Goal: Check status: Check status

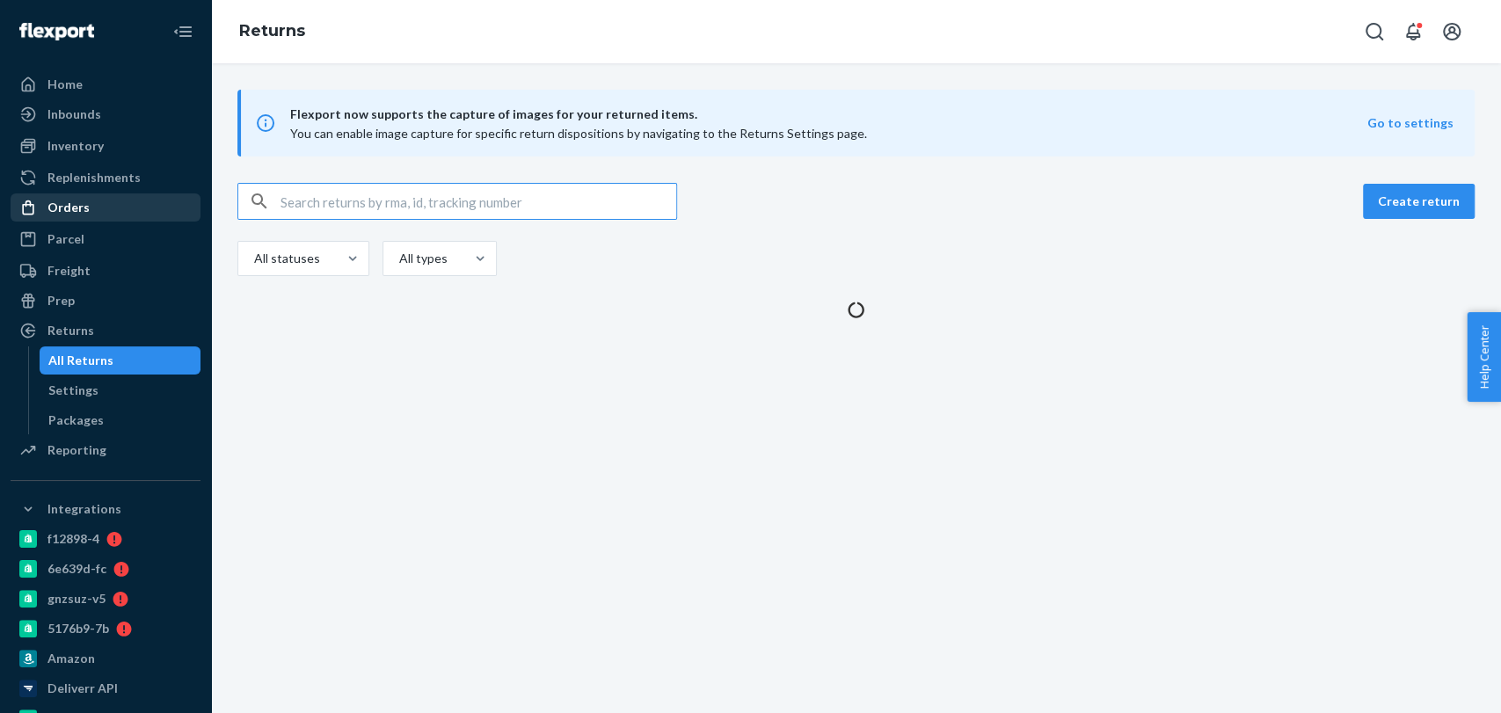
click at [89, 205] on div "Orders" at bounding box center [105, 207] width 186 height 25
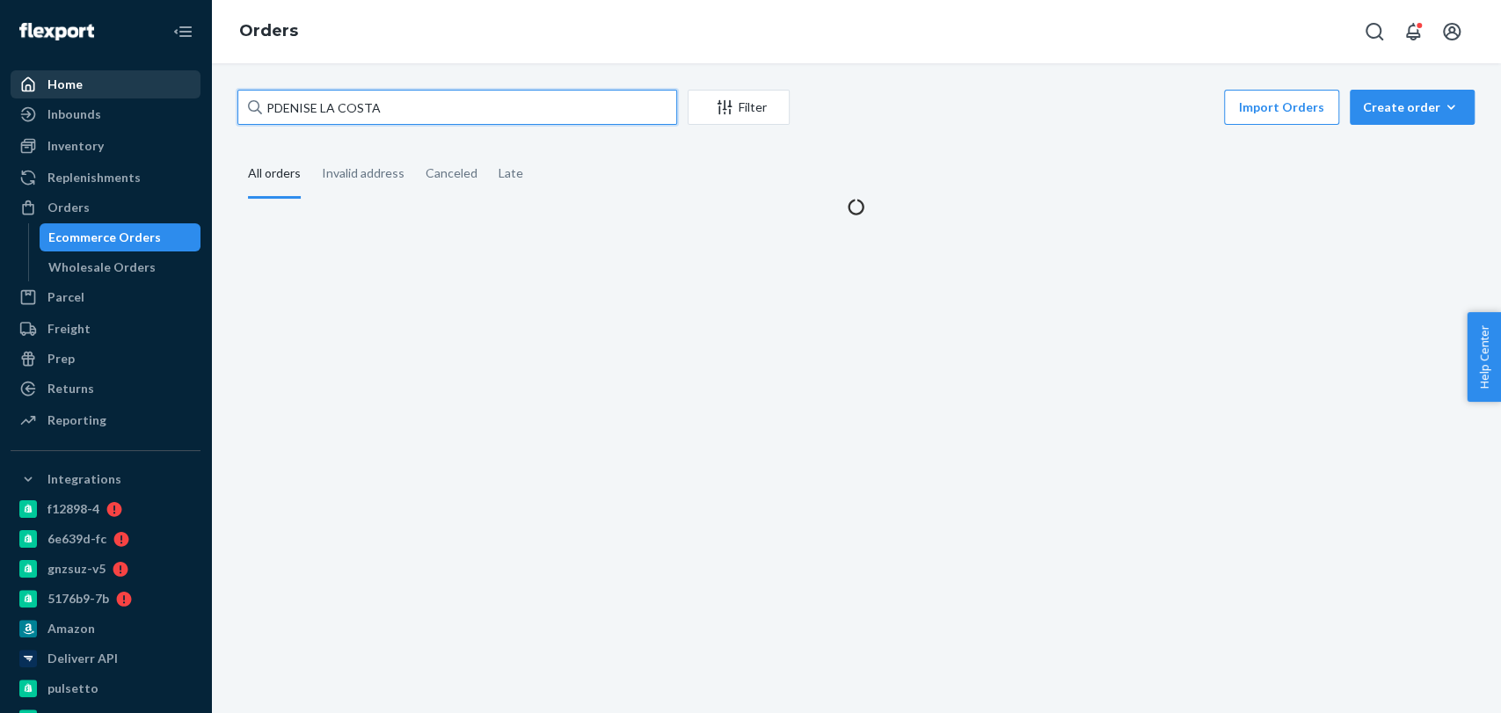
drag, startPoint x: 403, startPoint y: 110, endPoint x: 134, endPoint y: 98, distance: 269.4
click at [140, 106] on div "Home Inbounds Shipping Plans Problems Inventory Products Branded Packaging Repl…" at bounding box center [750, 356] width 1501 height 713
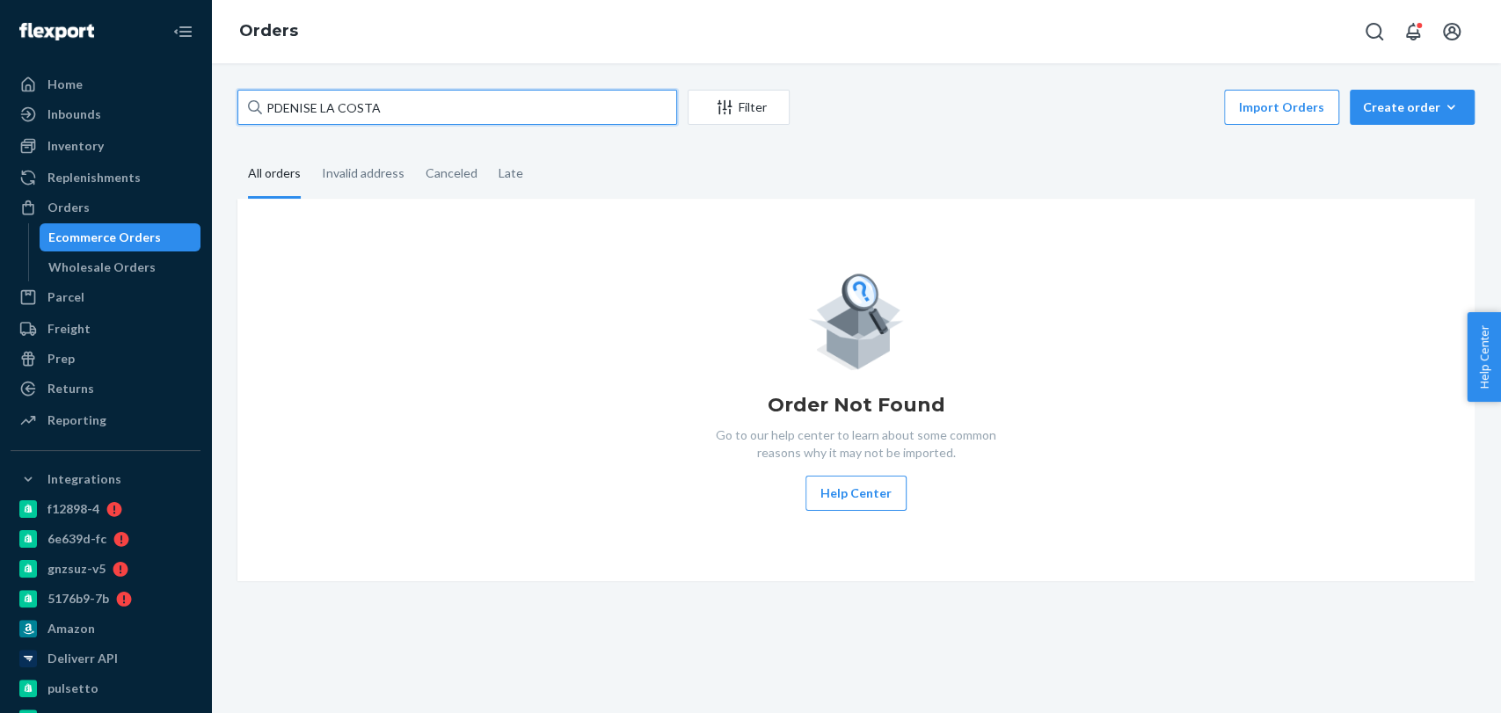
paste input "[PERSON_NAME]"
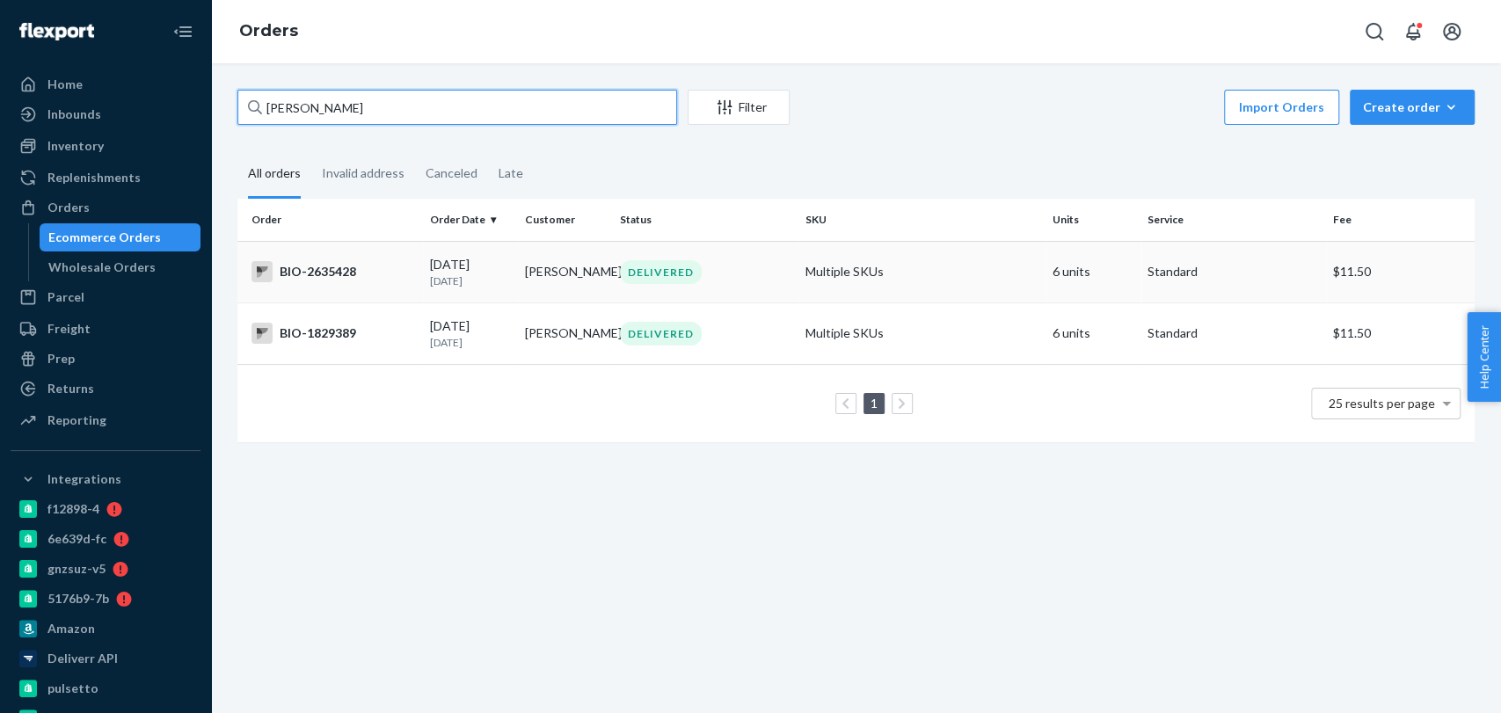
type input "[PERSON_NAME]"
click at [768, 283] on div "DELIVERED" at bounding box center [705, 272] width 179 height 24
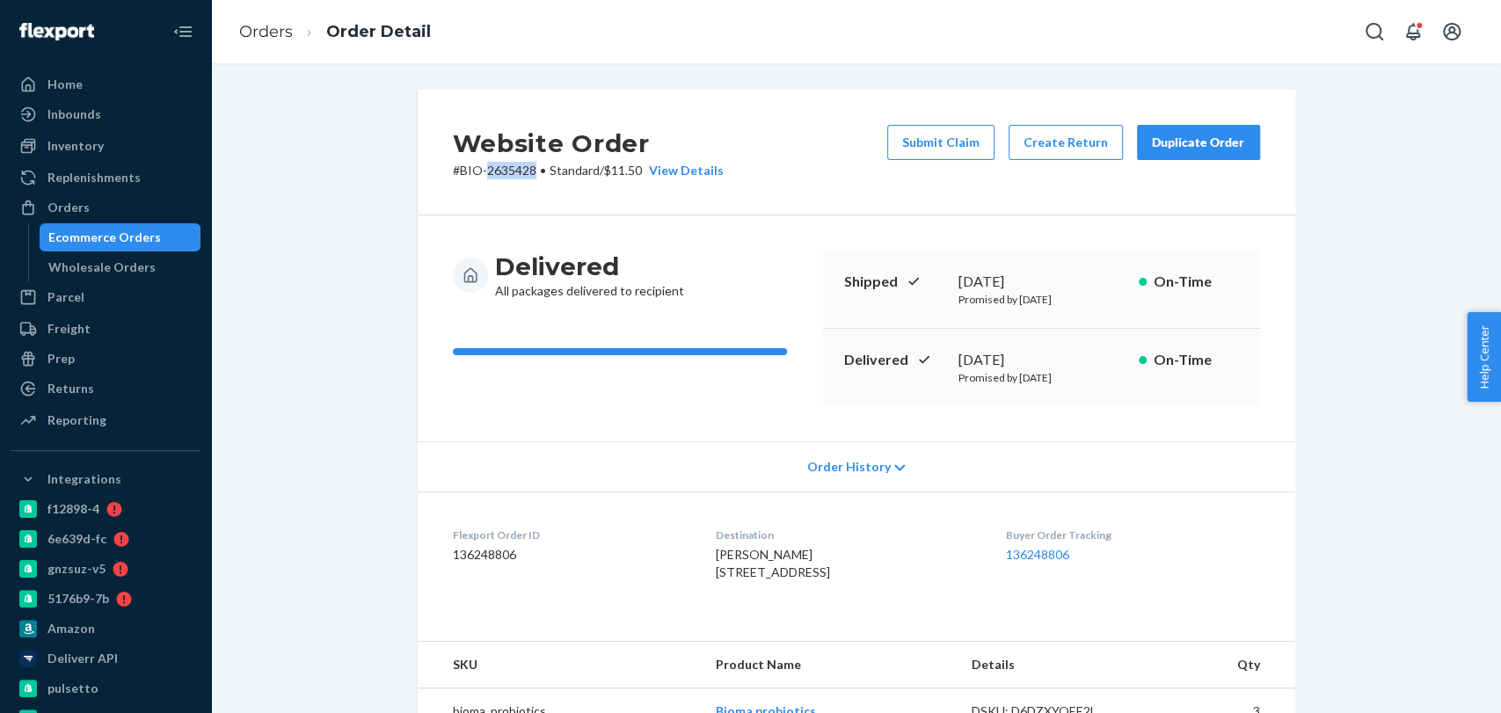
drag, startPoint x: 526, startPoint y: 168, endPoint x: 494, endPoint y: 168, distance: 31.7
click at [479, 171] on p "# BIO-2635428 • Standard / $11.50 View Details" at bounding box center [588, 171] width 271 height 18
copy p "2635428"
click at [254, 39] on link "Orders" at bounding box center [266, 31] width 54 height 19
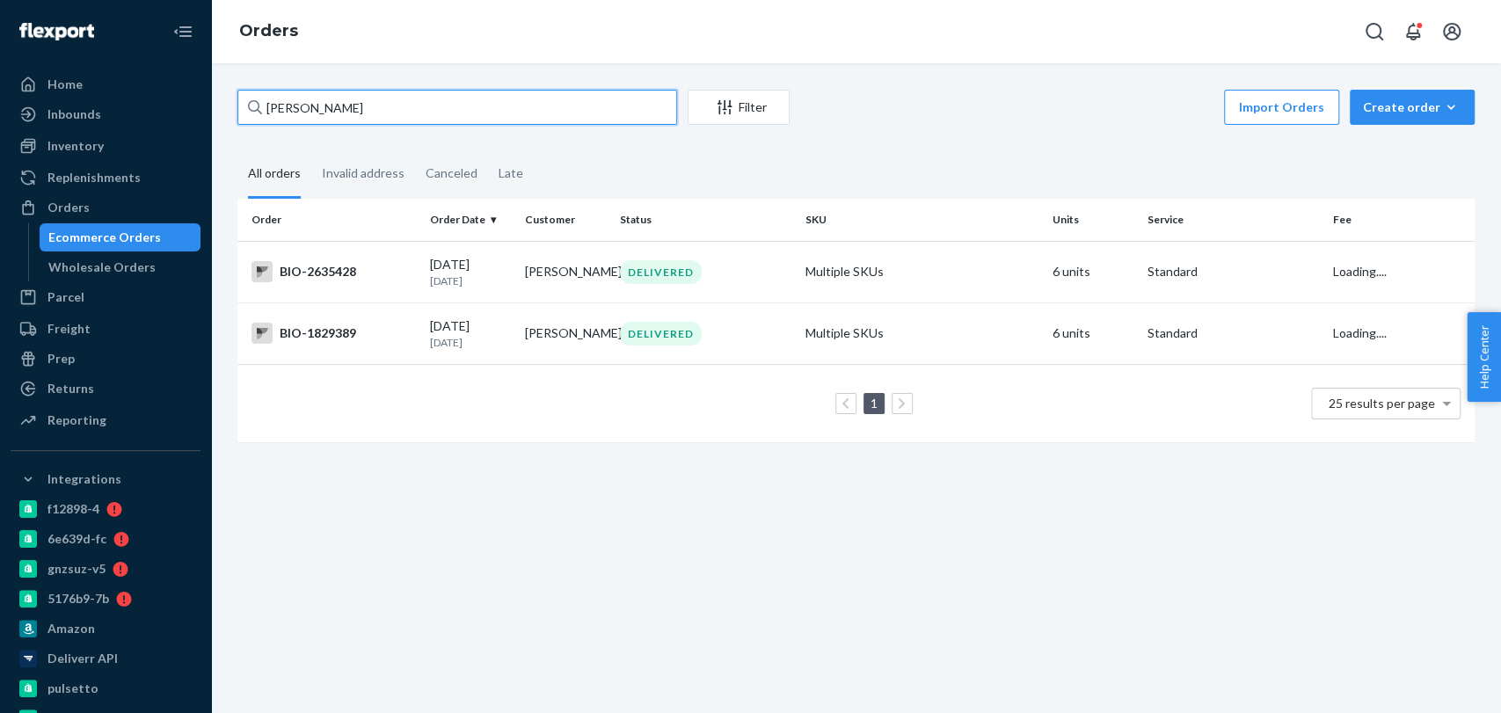
drag, startPoint x: 397, startPoint y: 112, endPoint x: 278, endPoint y: 108, distance: 118.8
click at [278, 108] on input "[PERSON_NAME]" at bounding box center [457, 107] width 440 height 35
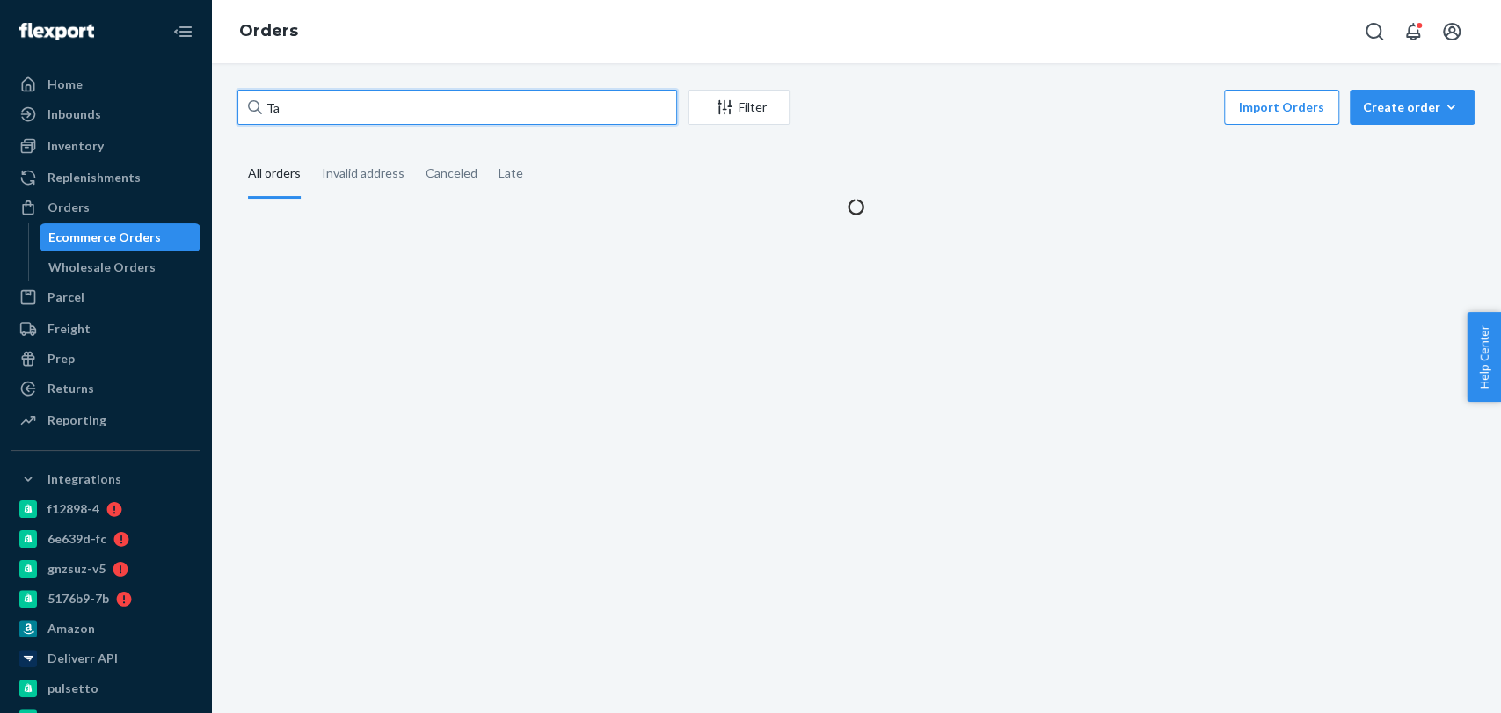
type input "T"
paste input "2755665"
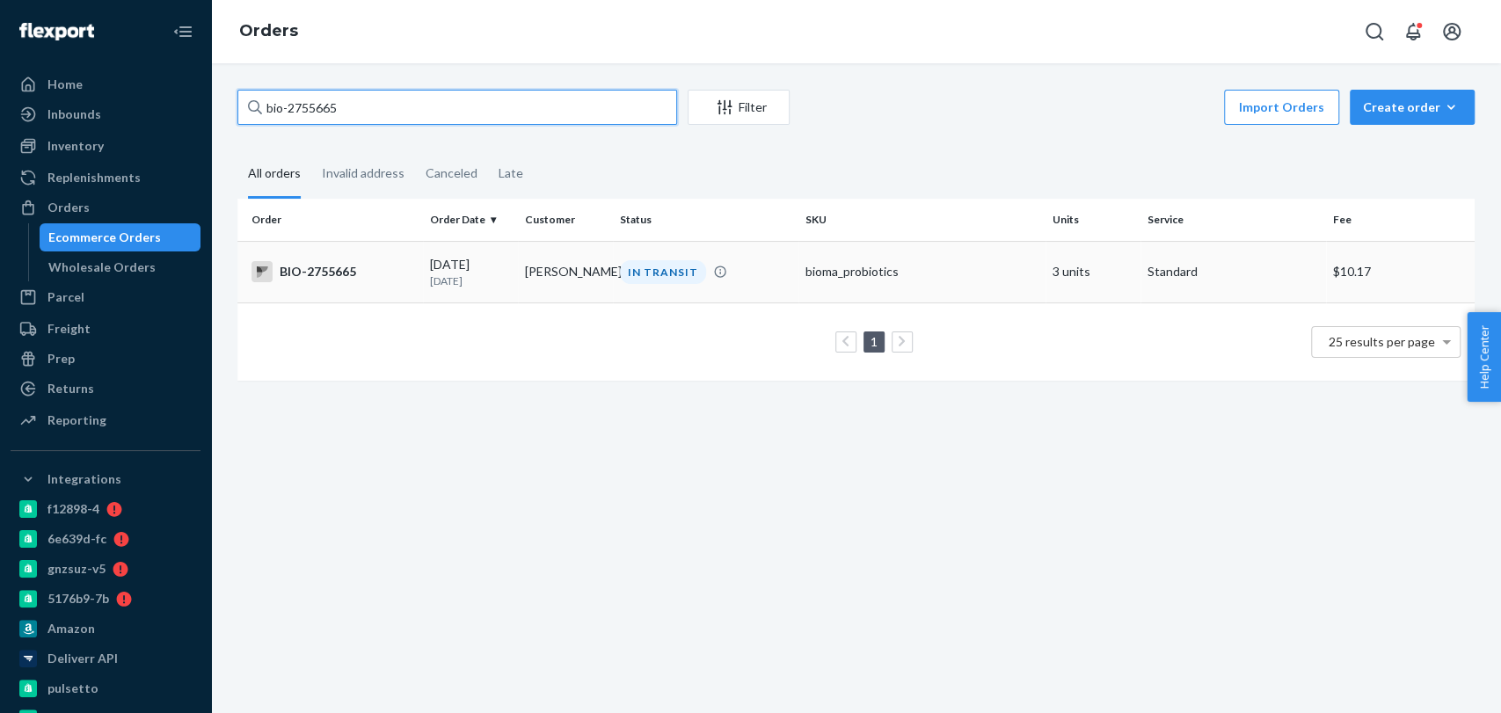
type input "bio-2755665"
click at [842, 290] on td "bioma_probiotics" at bounding box center [922, 272] width 247 height 62
